Goal: Manage account settings

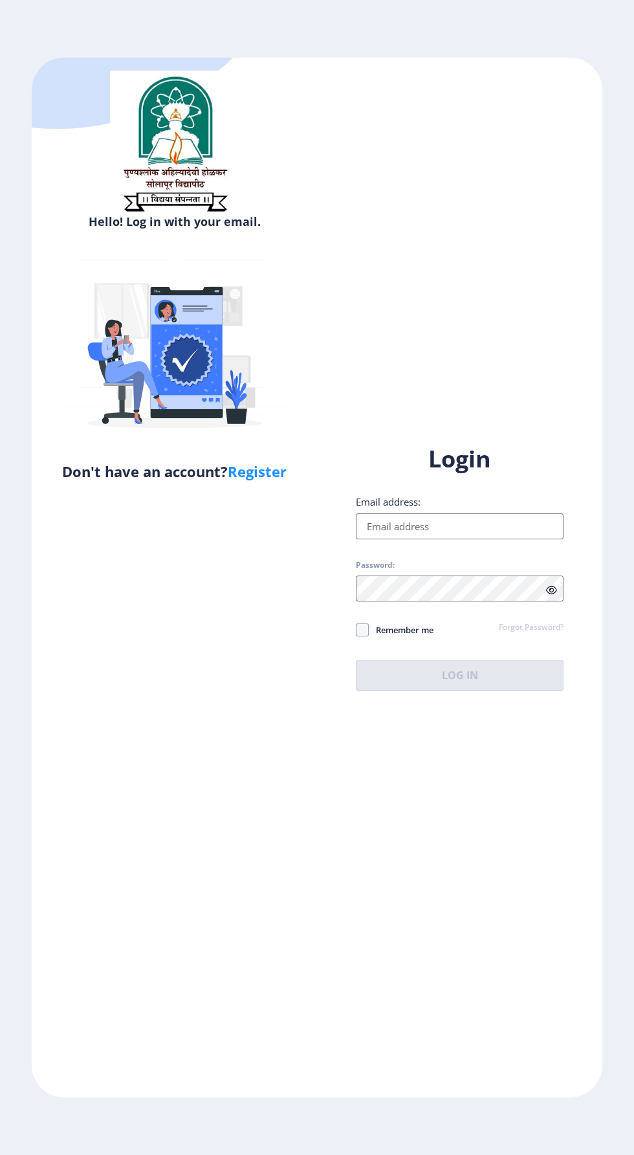
click at [465, 539] on input "Email address:" at bounding box center [460, 526] width 208 height 26
type input "[EMAIL_ADDRESS][DOMAIN_NAME]"
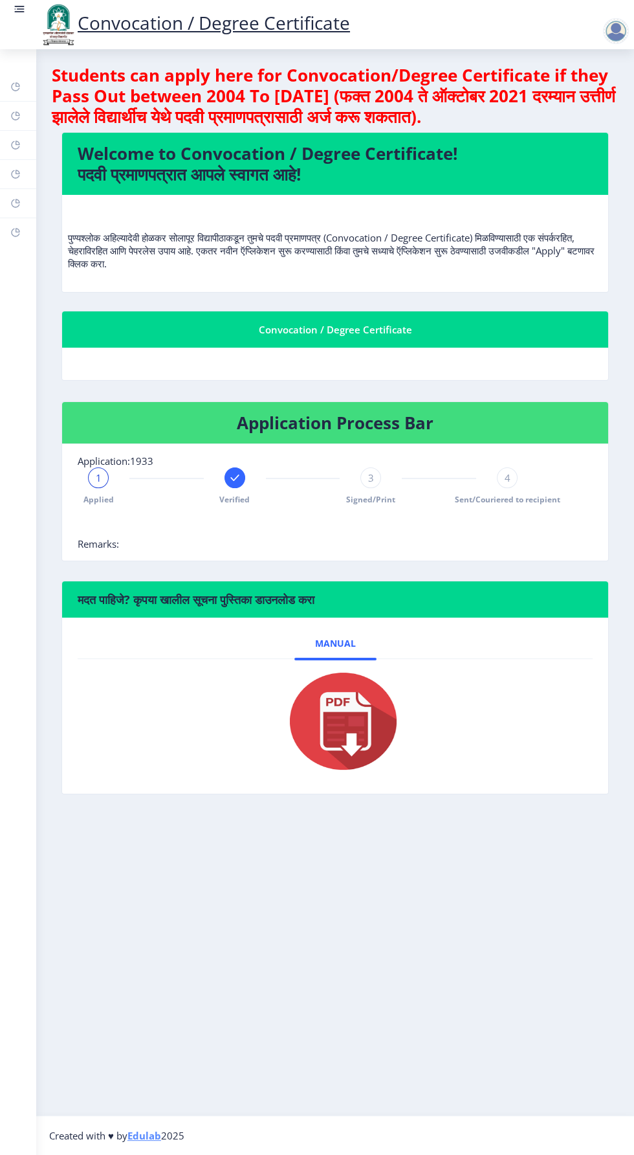
click at [19, 28] on link at bounding box center [19, 25] width 13 height 44
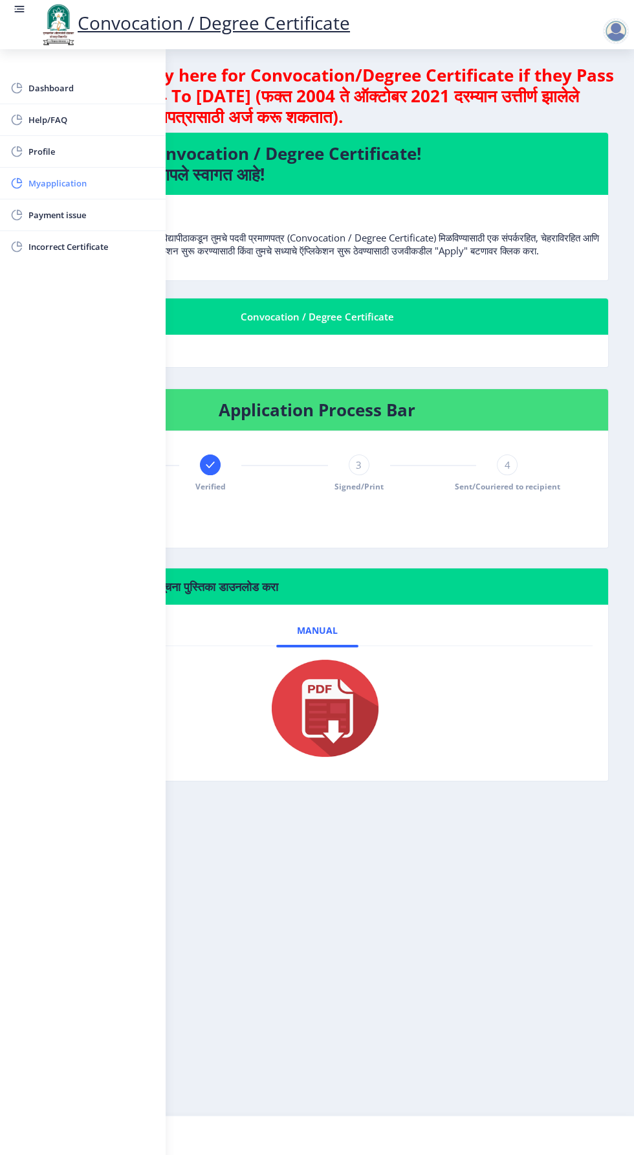
click at [74, 177] on span "Myapplication" at bounding box center [91, 183] width 127 height 16
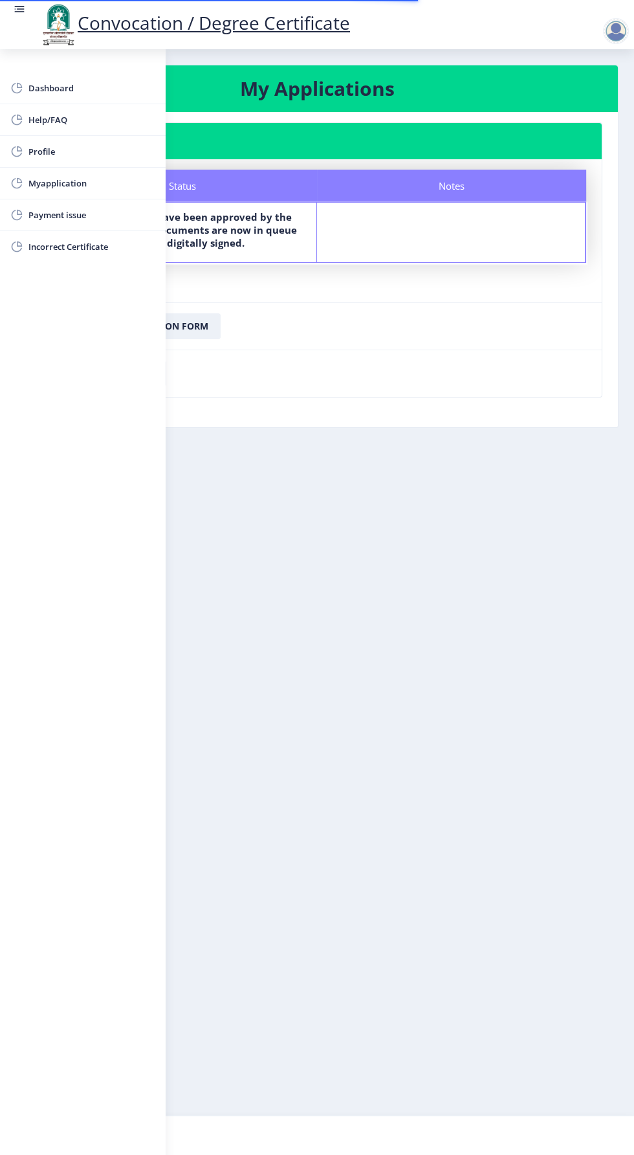
click at [23, 26] on link at bounding box center [19, 25] width 13 height 44
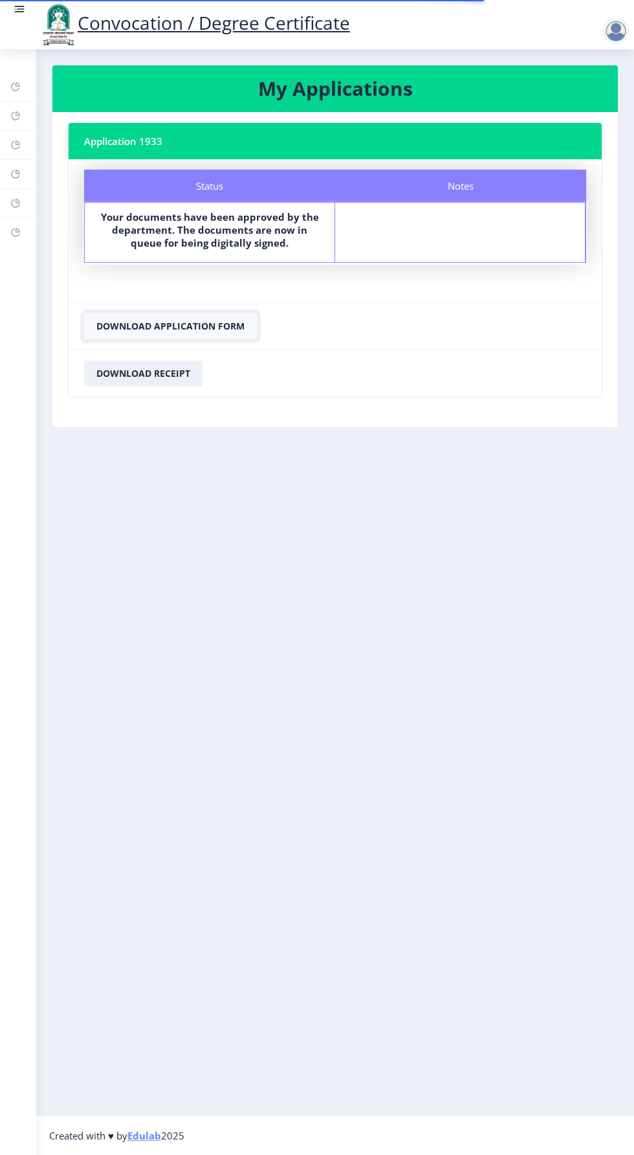
click at [184, 325] on button "Download Application Form" at bounding box center [170, 326] width 173 height 26
click at [146, 371] on button "Download Receipt" at bounding box center [143, 373] width 118 height 26
click at [199, 322] on button "Download Application Form" at bounding box center [170, 326] width 173 height 26
click at [181, 320] on button "Download Application Form" at bounding box center [170, 326] width 173 height 26
click at [137, 371] on button "Download Receipt" at bounding box center [143, 373] width 118 height 26
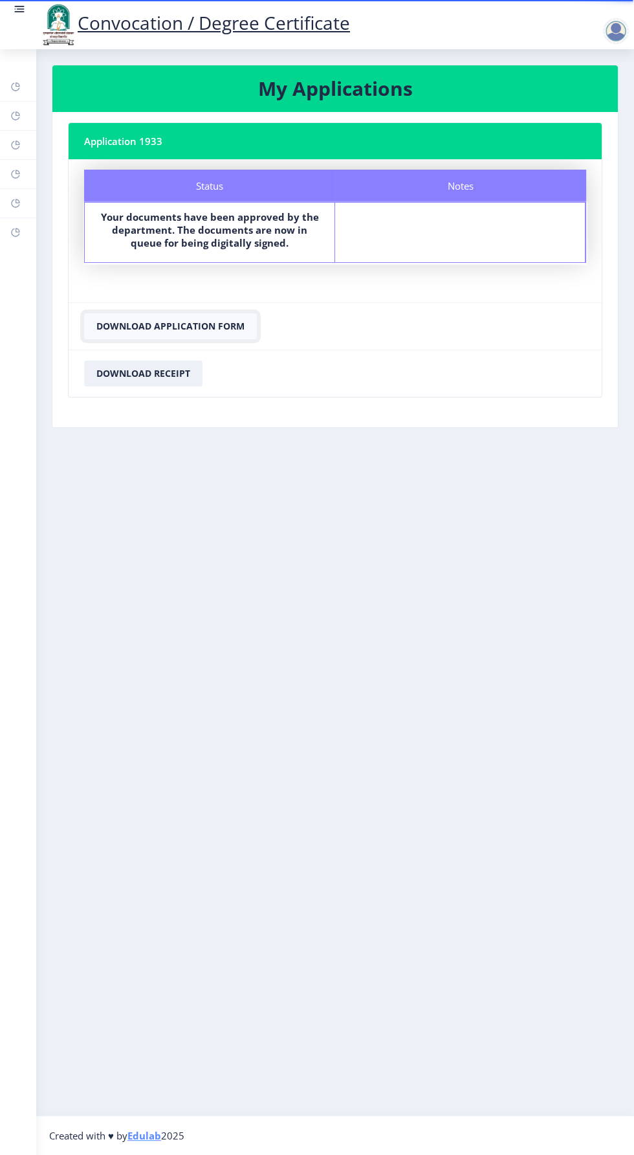
click at [194, 325] on button "Download Application Form" at bounding box center [170, 326] width 173 height 26
click at [625, 37] on div at bounding box center [616, 31] width 26 height 26
click at [36, 55] on div "Dashboard Help/FAQ Profile Myapplication Payment issue Incorrect Certificate" at bounding box center [18, 601] width 36 height 1105
click at [16, 27] on link at bounding box center [19, 25] width 13 height 44
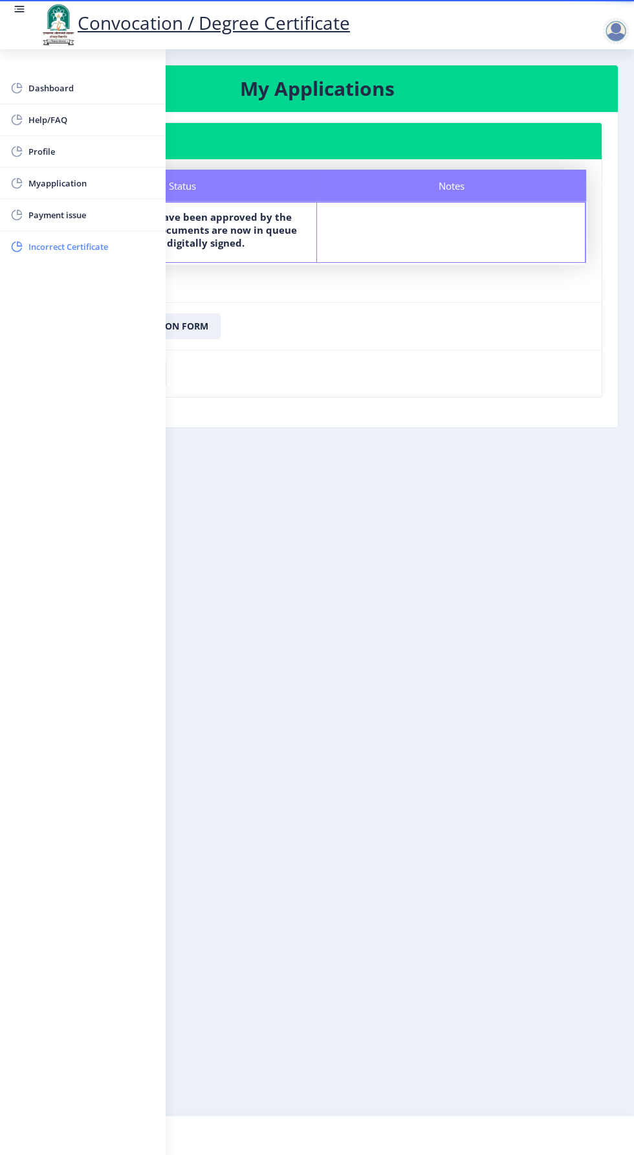
click at [78, 247] on span "Incorrect Certificate" at bounding box center [91, 247] width 127 height 16
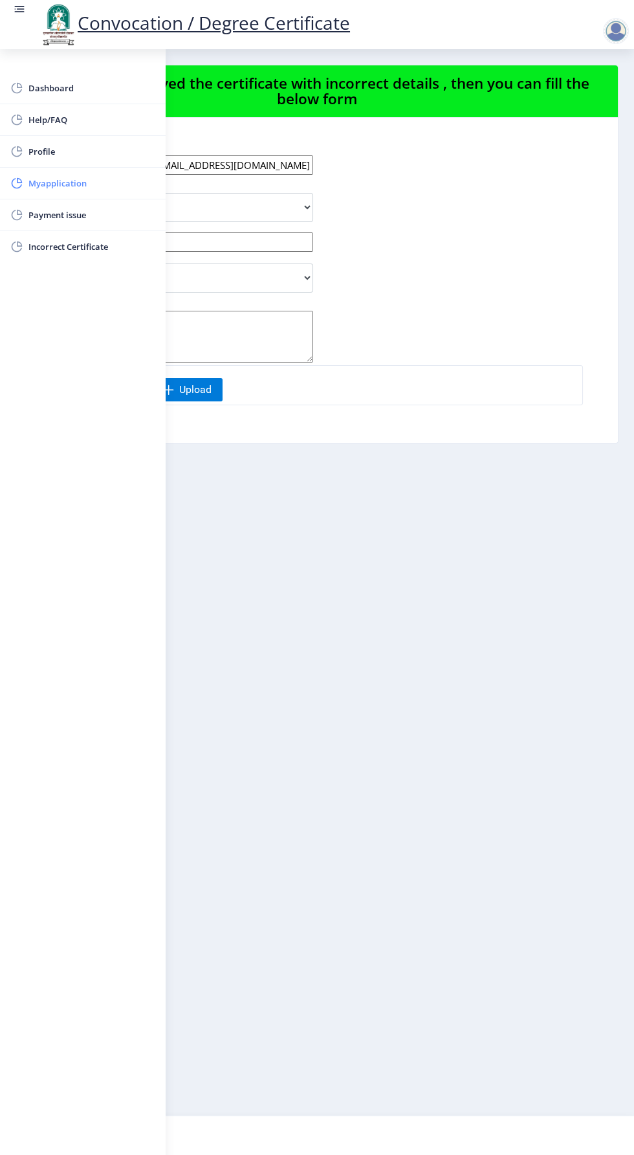
click at [71, 188] on span "Myapplication" at bounding box center [91, 183] width 127 height 16
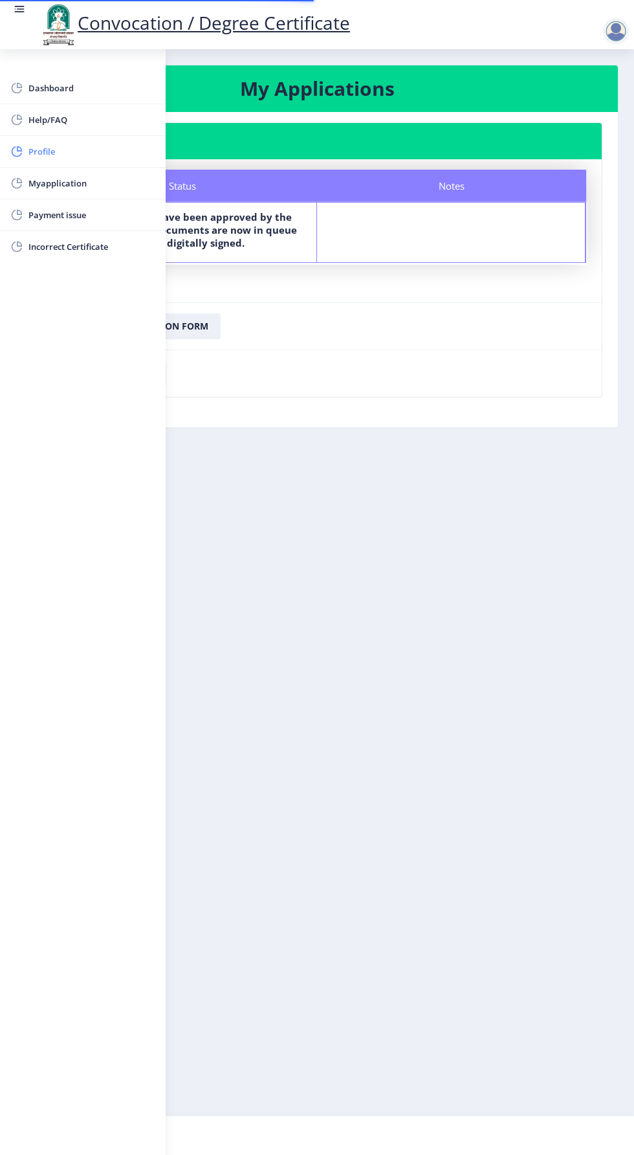
click at [60, 155] on span "Profile" at bounding box center [91, 152] width 127 height 16
select select
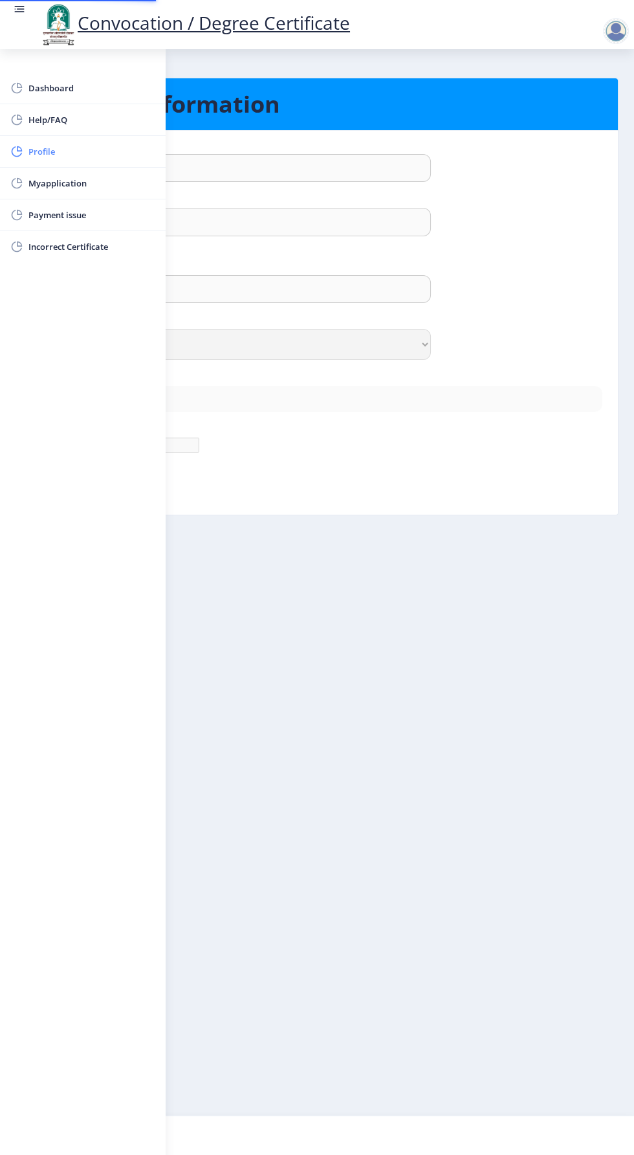
type input "[PERSON_NAME]"
type input "[DEMOGRAPHIC_DATA]"
type input "[DEMOGRAPHIC_DATA][PERSON_NAME]"
select select "[DEMOGRAPHIC_DATA]"
type input "[EMAIL_ADDRESS][DOMAIN_NAME]"
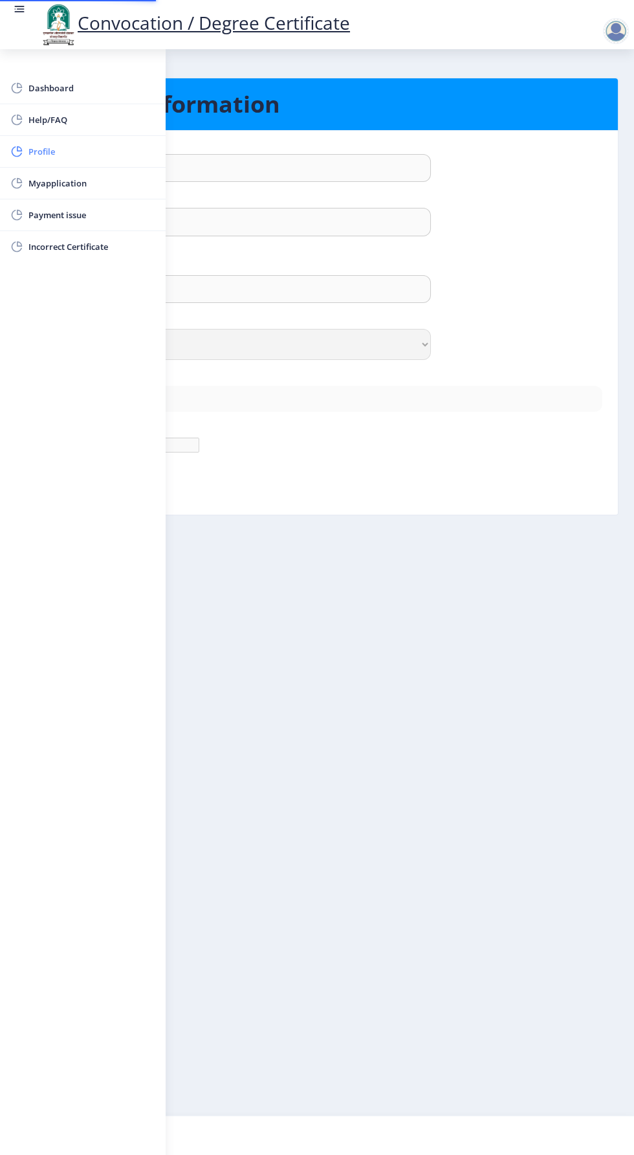
type input "8149972133"
click at [21, 26] on link at bounding box center [19, 25] width 13 height 44
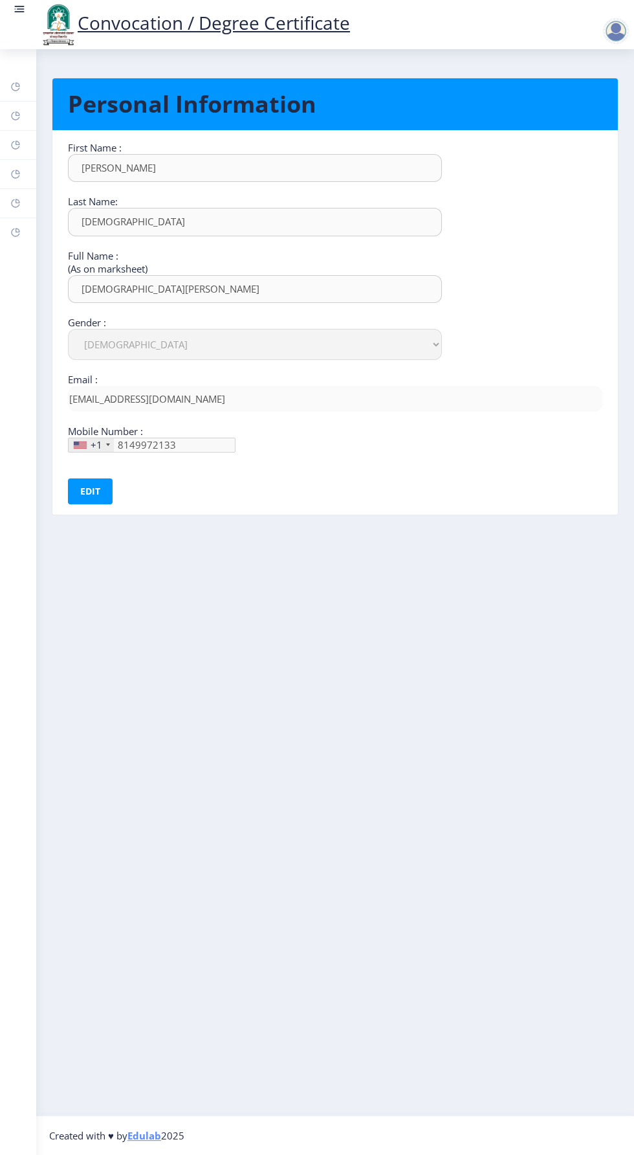
click at [618, 30] on div at bounding box center [616, 31] width 26 height 26
click at [580, 108] on span "Log out" at bounding box center [582, 101] width 83 height 16
